Goal: Transaction & Acquisition: Book appointment/travel/reservation

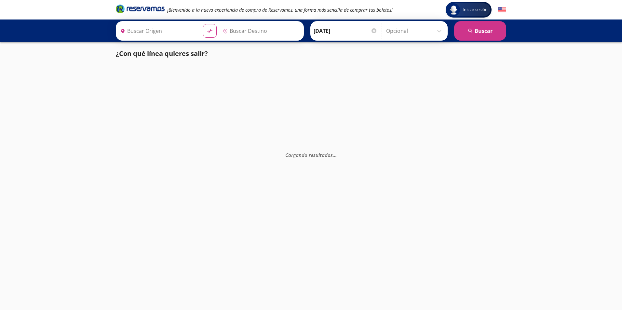
type input "[GEOGRAPHIC_DATA], [GEOGRAPHIC_DATA]"
type input "Manzanillo, Colima"
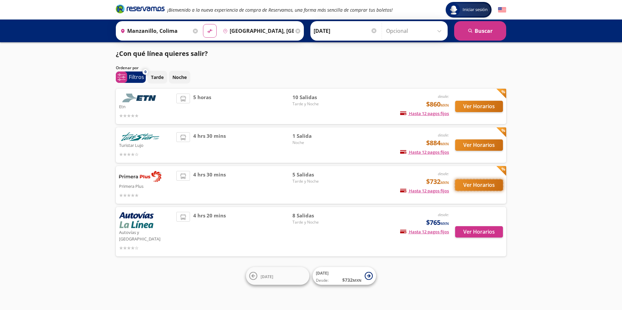
click at [470, 185] on button "Ver Horarios" at bounding box center [479, 185] width 48 height 11
click at [476, 229] on button "Ver Horarios" at bounding box center [479, 232] width 48 height 11
click at [251, 107] on div "5 horas" at bounding box center [234, 107] width 116 height 26
click at [473, 109] on button "Ver Horarios" at bounding box center [479, 106] width 48 height 11
click at [470, 182] on button "Ver Horarios" at bounding box center [479, 185] width 48 height 11
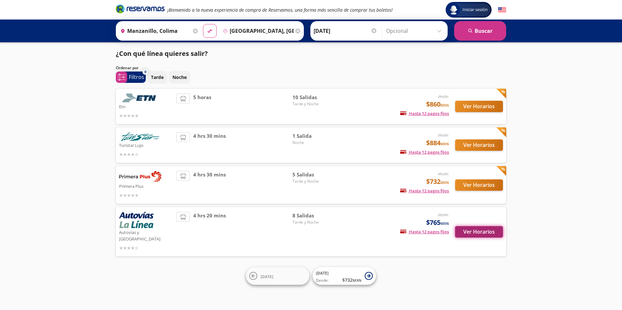
click at [465, 227] on button "Ver Horarios" at bounding box center [479, 232] width 48 height 11
click at [462, 185] on button "Ver Horarios" at bounding box center [479, 185] width 48 height 11
click at [486, 230] on button "Ver Horarios" at bounding box center [479, 232] width 48 height 11
click at [465, 143] on button "Ver Horarios" at bounding box center [479, 145] width 48 height 11
click at [471, 182] on button "Ver Horarios" at bounding box center [479, 185] width 48 height 11
